Goal: Task Accomplishment & Management: Complete application form

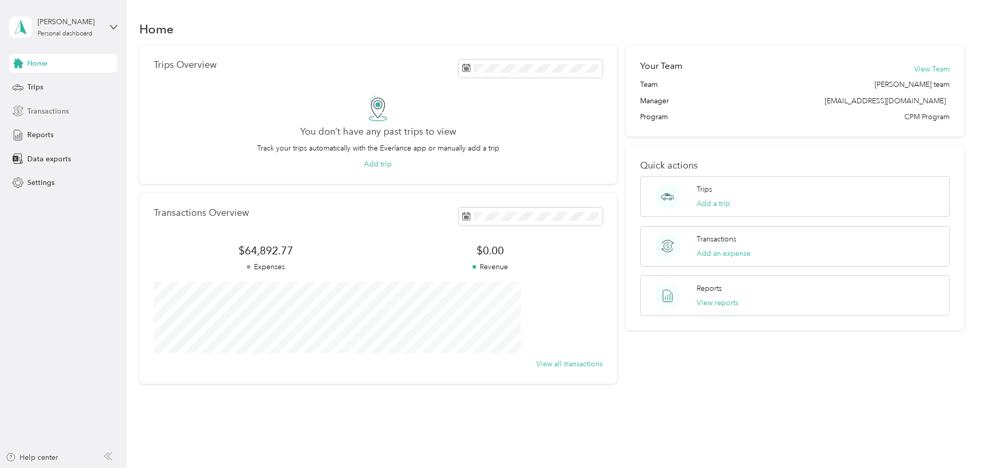
click at [23, 106] on icon at bounding box center [17, 110] width 11 height 11
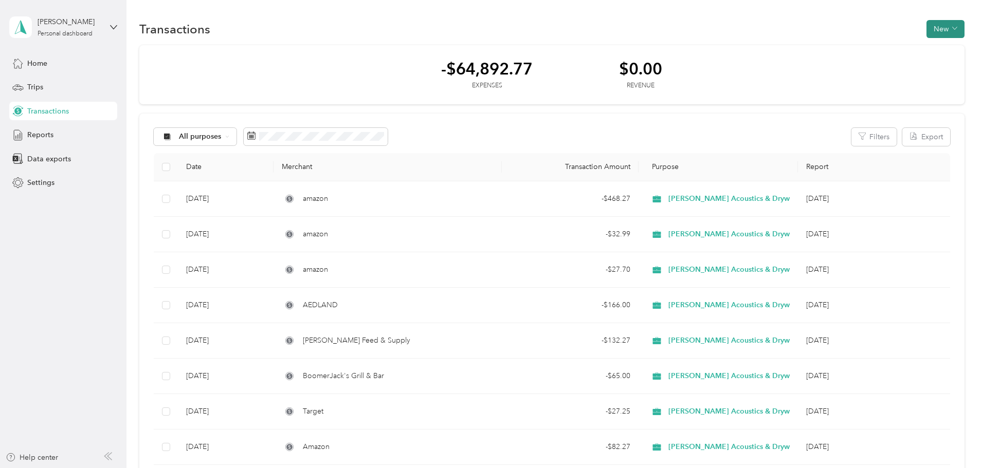
click at [927, 30] on button "New" at bounding box center [946, 29] width 38 height 18
click at [860, 51] on span "Expense" at bounding box center [872, 48] width 28 height 11
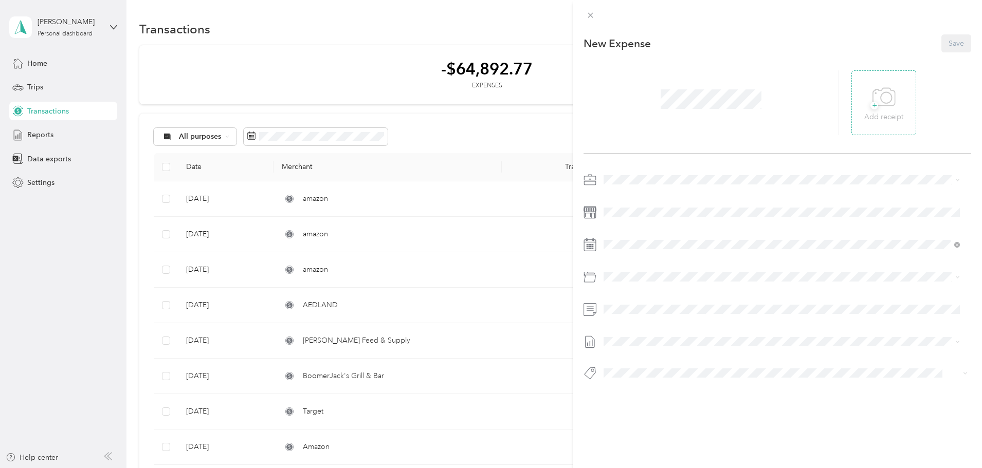
click at [870, 106] on span "+" at bounding box center [874, 106] width 8 height 8
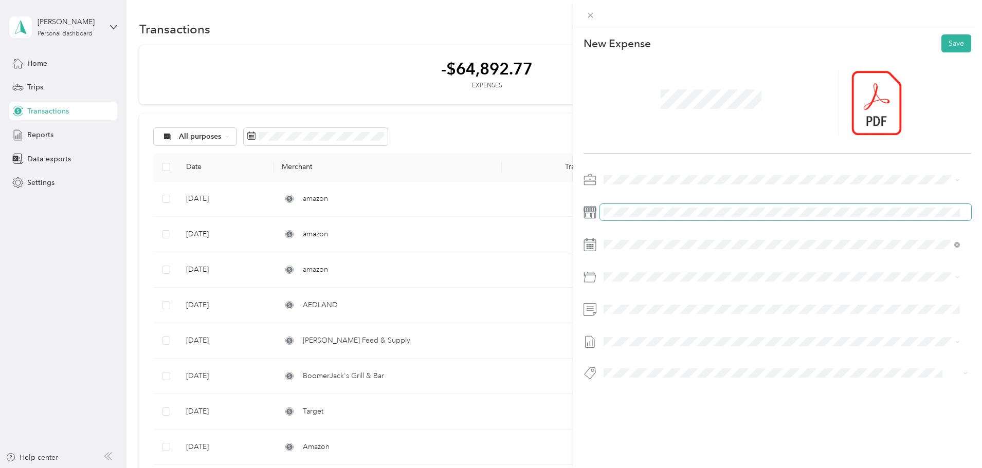
click at [653, 206] on span at bounding box center [785, 212] width 371 height 16
click at [655, 315] on span "Job Material" at bounding box center [651, 317] width 40 height 9
click at [948, 46] on button "Save" at bounding box center [956, 43] width 30 height 18
